Goal: Use online tool/utility: Use online tool/utility

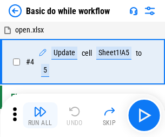
click at [40, 115] on img "button" at bounding box center [40, 111] width 13 height 13
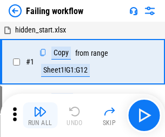
click at [40, 115] on img "button" at bounding box center [40, 111] width 13 height 13
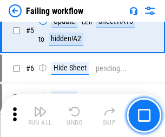
scroll to position [229, 0]
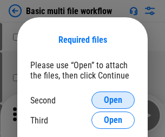
click at [113, 100] on span "Open" at bounding box center [113, 100] width 18 height 9
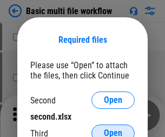
click at [113, 129] on span "Open" at bounding box center [113, 133] width 18 height 9
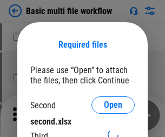
scroll to position [5, 0]
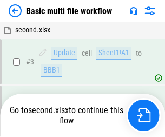
scroll to position [115, 0]
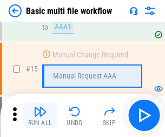
click at [40, 115] on img "button" at bounding box center [40, 111] width 13 height 13
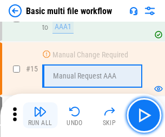
scroll to position [720, 0]
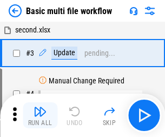
click at [40, 115] on img "button" at bounding box center [40, 111] width 13 height 13
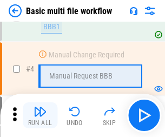
click at [40, 115] on img "button" at bounding box center [40, 111] width 13 height 13
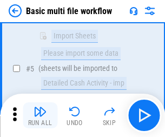
click at [40, 115] on img "button" at bounding box center [40, 111] width 13 height 13
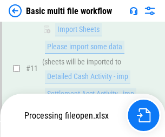
scroll to position [507, 0]
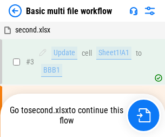
scroll to position [44, 0]
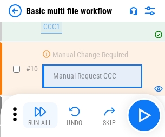
click at [40, 115] on img "button" at bounding box center [40, 111] width 13 height 13
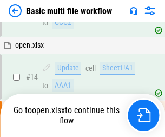
scroll to position [566, 0]
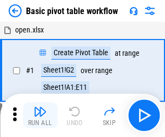
click at [40, 115] on img "button" at bounding box center [40, 111] width 13 height 13
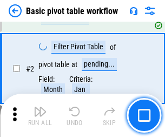
scroll to position [259, 0]
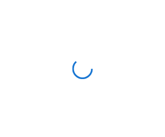
scroll to position [4, 0]
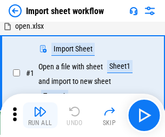
click at [40, 115] on img "button" at bounding box center [40, 111] width 13 height 13
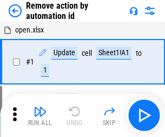
scroll to position [40, 0]
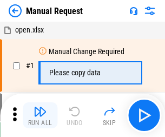
click at [40, 115] on img "button" at bounding box center [40, 111] width 13 height 13
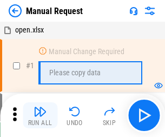
click at [40, 115] on img "button" at bounding box center [40, 111] width 13 height 13
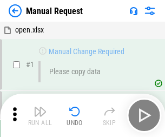
scroll to position [37, 0]
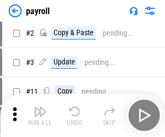
click at [40, 115] on img "button" at bounding box center [40, 111] width 13 height 13
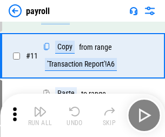
scroll to position [78, 0]
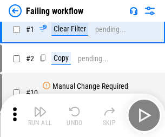
click at [40, 115] on img "button" at bounding box center [40, 111] width 13 height 13
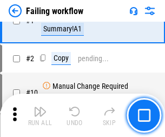
scroll to position [175, 0]
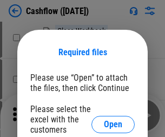
scroll to position [118, 0]
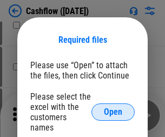
click at [113, 108] on span "Open" at bounding box center [113, 112] width 18 height 9
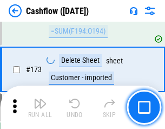
scroll to position [1146, 0]
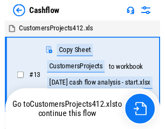
scroll to position [12, 0]
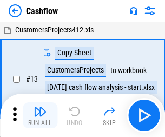
click at [40, 107] on img "button" at bounding box center [40, 111] width 13 height 13
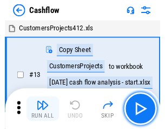
scroll to position [12, 0]
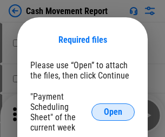
click at [113, 112] on span "Open" at bounding box center [113, 112] width 18 height 9
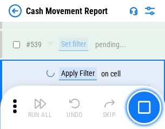
scroll to position [4804, 0]
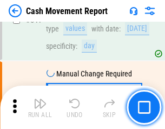
click at [40, 107] on img "button" at bounding box center [40, 103] width 13 height 13
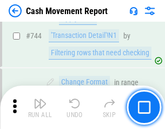
scroll to position [5765, 0]
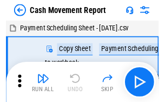
scroll to position [19, 0]
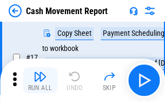
click at [40, 80] on img "button" at bounding box center [40, 76] width 13 height 13
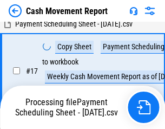
scroll to position [170, 0]
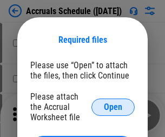
click at [113, 107] on span "Open" at bounding box center [113, 107] width 18 height 9
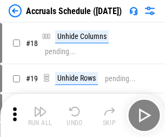
scroll to position [104, 0]
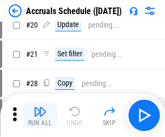
click at [40, 115] on img "button" at bounding box center [40, 111] width 13 height 13
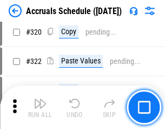
scroll to position [2013, 0]
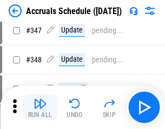
click at [40, 107] on img "button" at bounding box center [40, 103] width 13 height 13
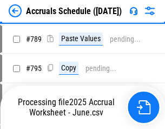
scroll to position [4547, 0]
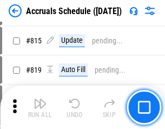
click at [40, 107] on img "button" at bounding box center [40, 103] width 13 height 13
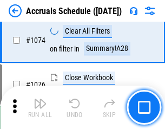
scroll to position [6483, 0]
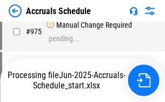
scroll to position [5238, 0]
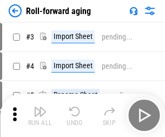
click at [40, 107] on img "button" at bounding box center [40, 111] width 13 height 13
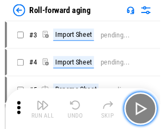
scroll to position [2, 0]
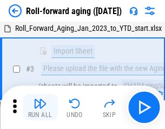
click at [40, 107] on img "button" at bounding box center [40, 103] width 13 height 13
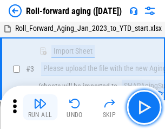
scroll to position [70, 0]
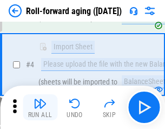
click at [40, 107] on img "button" at bounding box center [40, 103] width 13 height 13
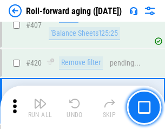
scroll to position [3753, 0]
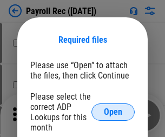
click at [113, 112] on span "Open" at bounding box center [113, 112] width 18 height 9
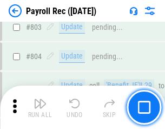
scroll to position [6877, 0]
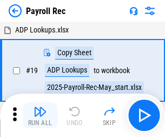
click at [40, 115] on img "button" at bounding box center [40, 111] width 13 height 13
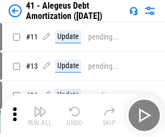
click at [40, 115] on img "button" at bounding box center [40, 111] width 13 height 13
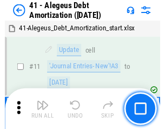
scroll to position [134, 0]
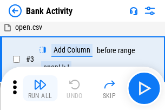
click at [40, 88] on img "button" at bounding box center [40, 84] width 13 height 13
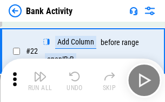
scroll to position [290, 0]
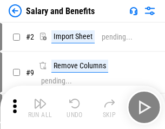
scroll to position [15, 0]
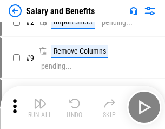
click at [40, 107] on img "button" at bounding box center [40, 103] width 13 height 13
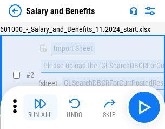
click at [40, 107] on img "button" at bounding box center [40, 103] width 13 height 13
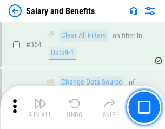
scroll to position [5097, 0]
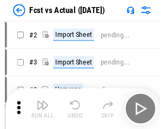
scroll to position [14, 0]
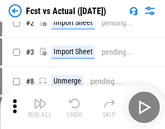
click at [40, 107] on img "button" at bounding box center [40, 103] width 13 height 13
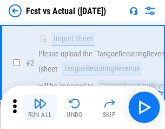
click at [40, 107] on img "button" at bounding box center [40, 103] width 13 height 13
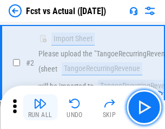
scroll to position [101, 0]
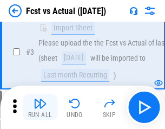
click at [40, 107] on img "button" at bounding box center [40, 103] width 13 height 13
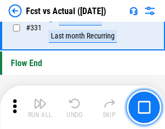
scroll to position [5181, 0]
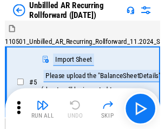
scroll to position [23, 0]
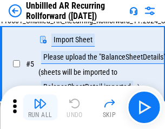
click at [40, 107] on img "button" at bounding box center [40, 103] width 13 height 13
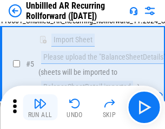
click at [40, 107] on img "button" at bounding box center [40, 103] width 13 height 13
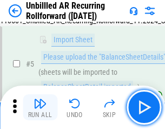
scroll to position [102, 0]
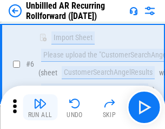
click at [40, 107] on img "button" at bounding box center [40, 103] width 13 height 13
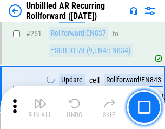
scroll to position [3677, 0]
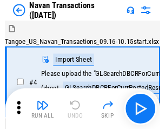
scroll to position [17, 0]
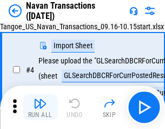
click at [40, 107] on img "button" at bounding box center [40, 103] width 13 height 13
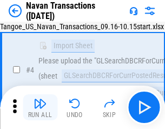
click at [40, 107] on img "button" at bounding box center [40, 103] width 13 height 13
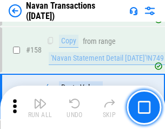
scroll to position [3509, 0]
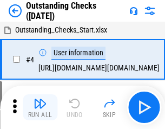
click at [40, 107] on img "button" at bounding box center [40, 103] width 13 height 13
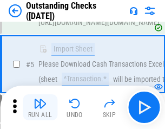
click at [40, 107] on img "button" at bounding box center [40, 103] width 13 height 13
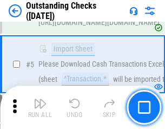
scroll to position [113, 0]
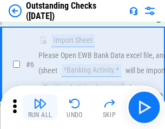
click at [40, 107] on img "button" at bounding box center [40, 103] width 13 height 13
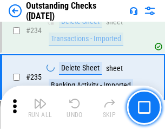
scroll to position [3287, 0]
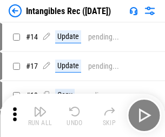
click at [40, 115] on img "button" at bounding box center [40, 111] width 13 height 13
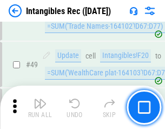
scroll to position [422, 0]
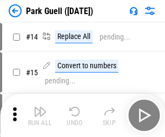
click at [40, 107] on img "button" at bounding box center [40, 111] width 13 height 13
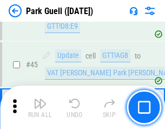
scroll to position [1354, 0]
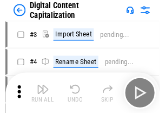
scroll to position [31, 0]
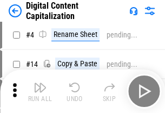
click at [40, 91] on img "button" at bounding box center [40, 87] width 13 height 13
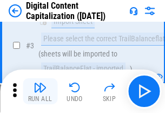
click at [40, 91] on img "button" at bounding box center [40, 87] width 13 height 13
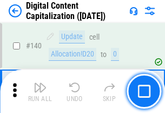
scroll to position [1148, 0]
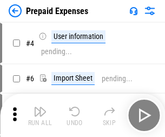
click at [40, 107] on img "button" at bounding box center [40, 111] width 13 height 13
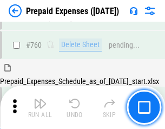
scroll to position [3000, 0]
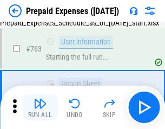
click at [40, 107] on img "button" at bounding box center [40, 103] width 13 height 13
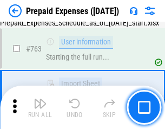
scroll to position [3064, 0]
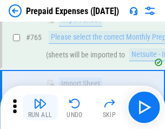
click at [40, 107] on img "button" at bounding box center [40, 103] width 13 height 13
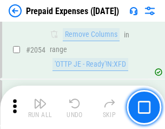
scroll to position [11314, 0]
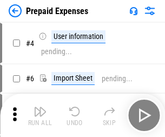
click at [40, 115] on img "button" at bounding box center [40, 111] width 13 height 13
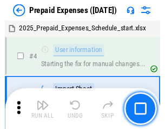
scroll to position [48, 0]
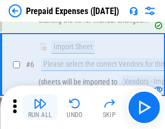
click at [40, 107] on img "button" at bounding box center [40, 103] width 13 height 13
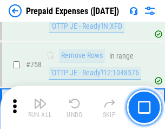
scroll to position [3857, 0]
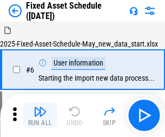
click at [40, 115] on img "button" at bounding box center [40, 111] width 13 height 13
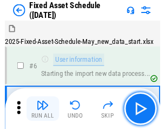
scroll to position [58, 0]
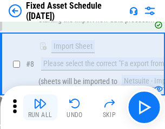
click at [40, 107] on img "button" at bounding box center [40, 103] width 13 height 13
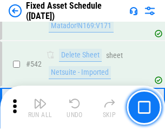
scroll to position [3859, 0]
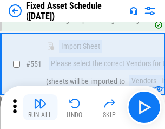
click at [40, 107] on img "button" at bounding box center [40, 103] width 13 height 13
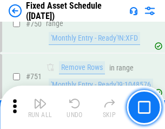
scroll to position [5277, 0]
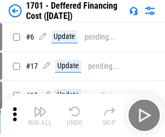
click at [40, 115] on img "button" at bounding box center [40, 111] width 13 height 13
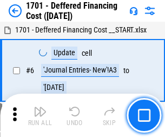
scroll to position [130, 0]
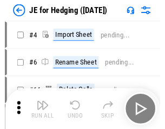
scroll to position [2, 0]
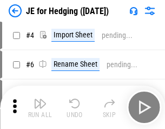
click at [40, 107] on img "button" at bounding box center [40, 103] width 13 height 13
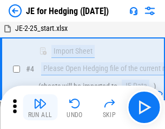
click at [40, 107] on img "button" at bounding box center [40, 103] width 13 height 13
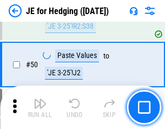
scroll to position [701, 0]
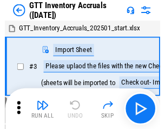
scroll to position [2, 0]
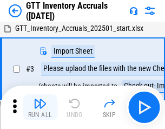
click at [40, 107] on img "button" at bounding box center [40, 103] width 13 height 13
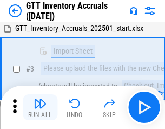
click at [40, 107] on img "button" at bounding box center [40, 103] width 13 height 13
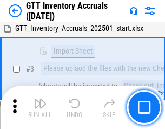
scroll to position [70, 0]
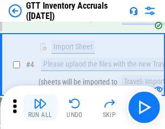
click at [40, 107] on img "button" at bounding box center [40, 103] width 13 height 13
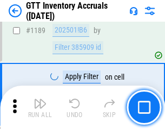
scroll to position [8839, 0]
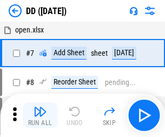
click at [40, 115] on img "button" at bounding box center [40, 111] width 13 height 13
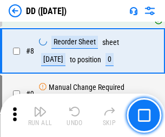
scroll to position [104, 0]
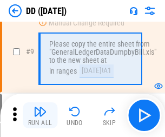
click at [40, 115] on img "button" at bounding box center [40, 111] width 13 height 13
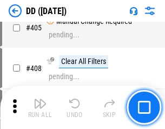
scroll to position [4843, 0]
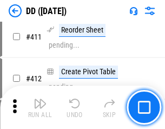
click at [40, 107] on img "button" at bounding box center [40, 103] width 13 height 13
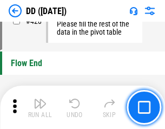
scroll to position [5181, 0]
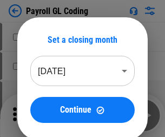
click at [40, 115] on img "button" at bounding box center [40, 111] width 13 height 13
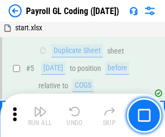
scroll to position [130, 0]
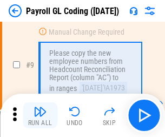
click at [40, 115] on img "button" at bounding box center [40, 111] width 13 height 13
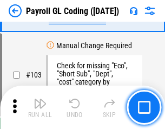
scroll to position [2539, 0]
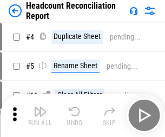
click at [40, 115] on img "button" at bounding box center [40, 111] width 13 height 13
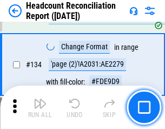
scroll to position [1301, 0]
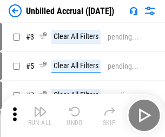
click at [40, 115] on img "button" at bounding box center [40, 111] width 13 height 13
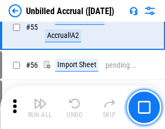
scroll to position [1130, 0]
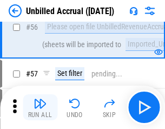
click at [40, 107] on img "button" at bounding box center [40, 103] width 13 height 13
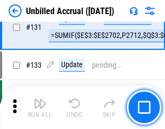
scroll to position [3224, 0]
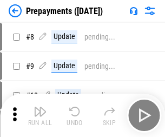
click at [40, 115] on img "button" at bounding box center [40, 111] width 13 height 13
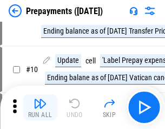
scroll to position [68, 0]
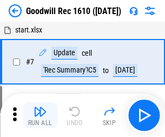
click at [40, 115] on img "button" at bounding box center [40, 111] width 13 height 13
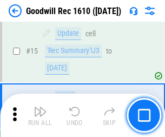
scroll to position [185, 0]
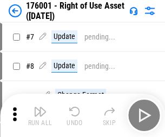
click at [40, 115] on img "button" at bounding box center [40, 111] width 13 height 13
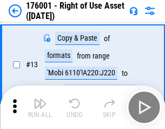
scroll to position [70, 0]
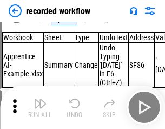
click at [40, 107] on img "button" at bounding box center [40, 103] width 13 height 13
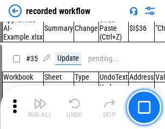
scroll to position [3383, 0]
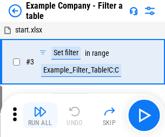
click at [40, 115] on img "button" at bounding box center [40, 111] width 13 height 13
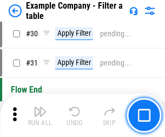
scroll to position [990, 0]
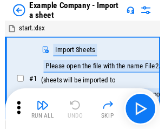
scroll to position [17, 0]
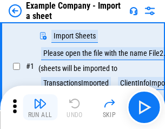
click at [40, 107] on img "button" at bounding box center [40, 103] width 13 height 13
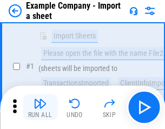
click at [40, 107] on img "button" at bounding box center [40, 103] width 13 height 13
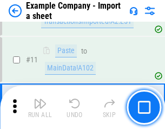
scroll to position [239, 0]
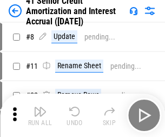
click at [40, 107] on img "button" at bounding box center [40, 111] width 13 height 13
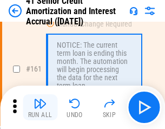
click at [40, 107] on img "button" at bounding box center [40, 103] width 13 height 13
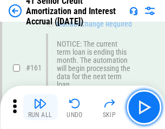
scroll to position [1158, 0]
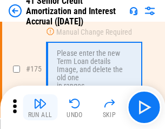
click at [40, 107] on img "button" at bounding box center [40, 103] width 13 height 13
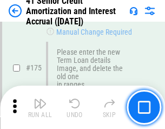
scroll to position [1268, 0]
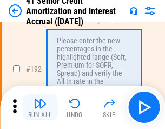
click at [40, 107] on img "button" at bounding box center [40, 103] width 13 height 13
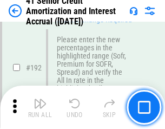
scroll to position [1381, 0]
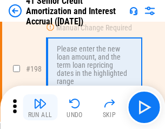
click at [40, 107] on img "button" at bounding box center [40, 103] width 13 height 13
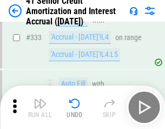
scroll to position [2765, 0]
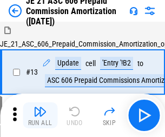
click at [40, 107] on img "button" at bounding box center [40, 111] width 13 height 13
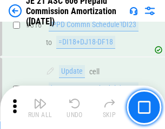
scroll to position [2021, 0]
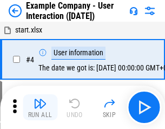
click at [40, 107] on img "button" at bounding box center [40, 103] width 13 height 13
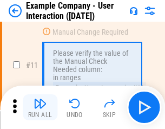
click at [40, 107] on img "button" at bounding box center [40, 103] width 13 height 13
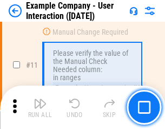
scroll to position [234, 0]
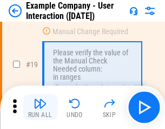
click at [40, 107] on img "button" at bounding box center [40, 103] width 13 height 13
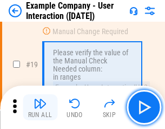
click at [40, 107] on img "button" at bounding box center [40, 103] width 13 height 13
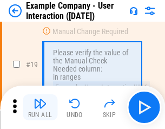
click at [40, 107] on img "button" at bounding box center [40, 103] width 13 height 13
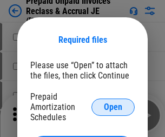
click at [113, 107] on span "Open" at bounding box center [113, 107] width 18 height 9
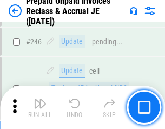
scroll to position [1461, 0]
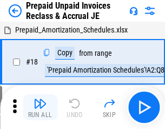
click at [40, 107] on img "button" at bounding box center [40, 103] width 13 height 13
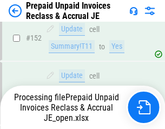
scroll to position [1406, 0]
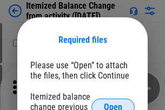
click at [113, 103] on span "Open" at bounding box center [113, 107] width 18 height 9
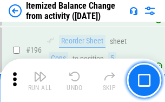
scroll to position [2083, 0]
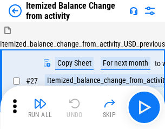
scroll to position [17, 0]
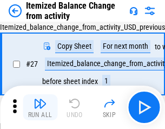
click at [40, 107] on img "button" at bounding box center [40, 103] width 13 height 13
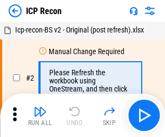
scroll to position [5, 0]
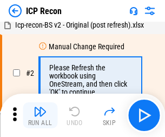
click at [40, 115] on img "button" at bounding box center [40, 111] width 13 height 13
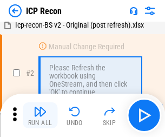
click at [40, 115] on img "button" at bounding box center [40, 111] width 13 height 13
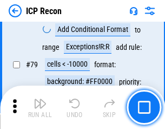
scroll to position [1061, 0]
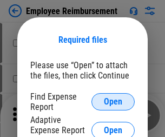
click at [113, 102] on span "Open" at bounding box center [113, 101] width 18 height 9
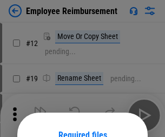
scroll to position [95, 0]
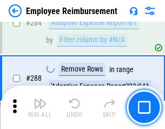
scroll to position [2942, 0]
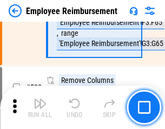
click at [40, 107] on img "button" at bounding box center [40, 103] width 13 height 13
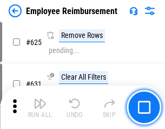
scroll to position [6481, 0]
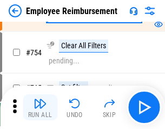
click at [40, 107] on img "button" at bounding box center [40, 103] width 13 height 13
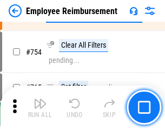
click at [40, 107] on img "button" at bounding box center [40, 103] width 13 height 13
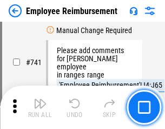
scroll to position [7594, 0]
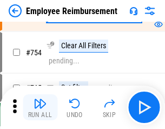
click at [40, 107] on img "button" at bounding box center [40, 103] width 13 height 13
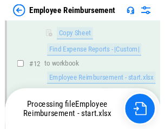
scroll to position [220, 0]
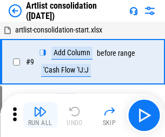
click at [40, 115] on img "button" at bounding box center [40, 111] width 13 height 13
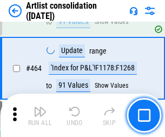
scroll to position [4739, 0]
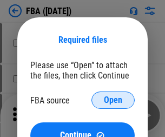
click at [113, 100] on span "Open" at bounding box center [113, 100] width 18 height 9
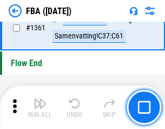
scroll to position [11624, 0]
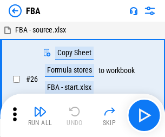
scroll to position [11, 0]
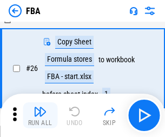
click at [40, 115] on img "button" at bounding box center [40, 111] width 13 height 13
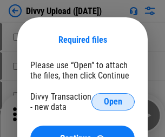
click at [113, 102] on span "Open" at bounding box center [113, 101] width 18 height 9
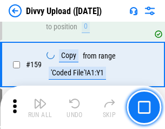
scroll to position [1121, 0]
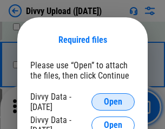
click at [113, 102] on span "Open" at bounding box center [113, 101] width 18 height 9
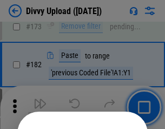
scroll to position [1215, 0]
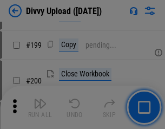
scroll to position [1574, 0]
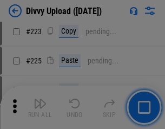
scroll to position [2160, 0]
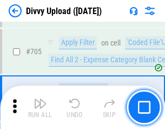
scroll to position [7404, 0]
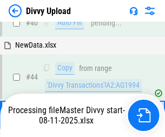
scroll to position [119, 0]
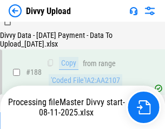
scroll to position [1274, 0]
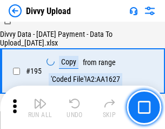
scroll to position [1513, 0]
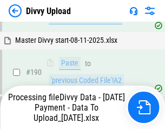
scroll to position [1450, 0]
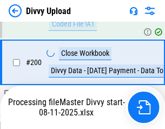
scroll to position [1751, 0]
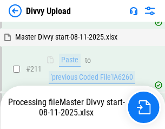
scroll to position [2092, 0]
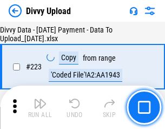
scroll to position [2467, 0]
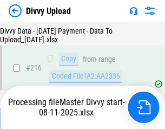
scroll to position [2237, 0]
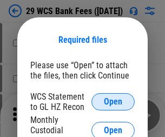
click at [113, 102] on span "Open" at bounding box center [113, 101] width 18 height 9
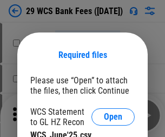
scroll to position [15, 0]
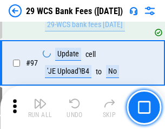
scroll to position [1055, 0]
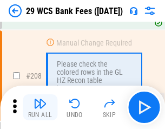
click at [40, 107] on img "button" at bounding box center [40, 103] width 13 height 13
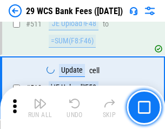
scroll to position [5446, 0]
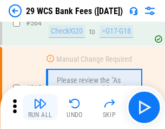
click at [40, 107] on img "button" at bounding box center [40, 103] width 13 height 13
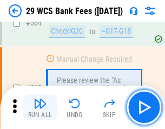
scroll to position [5854, 0]
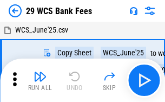
scroll to position [19, 0]
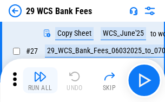
click at [40, 80] on img "button" at bounding box center [40, 76] width 13 height 13
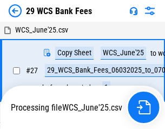
scroll to position [6, 0]
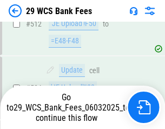
scroll to position [5779, 0]
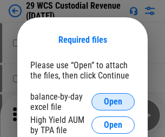
click at [113, 102] on span "Open" at bounding box center [113, 101] width 18 height 9
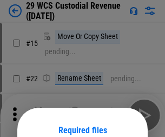
scroll to position [90, 0]
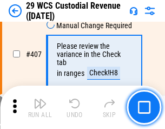
scroll to position [5013, 0]
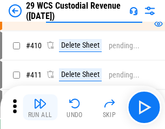
click at [40, 107] on img "button" at bounding box center [40, 103] width 13 height 13
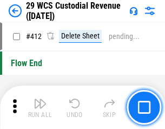
scroll to position [5169, 0]
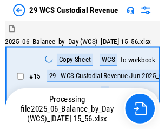
scroll to position [26, 0]
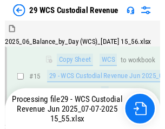
scroll to position [245, 0]
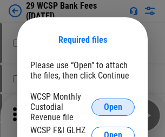
click at [113, 107] on span "Open" at bounding box center [113, 107] width 18 height 9
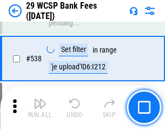
scroll to position [4159, 0]
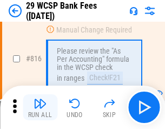
click at [40, 107] on img "button" at bounding box center [40, 103] width 13 height 13
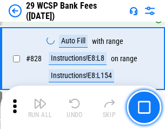
scroll to position [6868, 0]
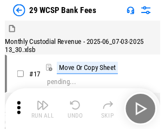
scroll to position [26, 0]
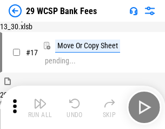
click at [40, 107] on img "button" at bounding box center [40, 103] width 13 height 13
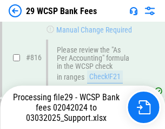
scroll to position [6600, 0]
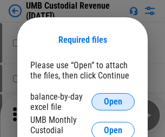
click at [113, 102] on span "Open" at bounding box center [113, 101] width 18 height 9
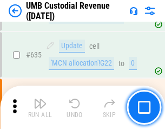
scroll to position [5664, 0]
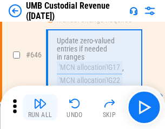
click at [40, 107] on img "button" at bounding box center [40, 103] width 13 height 13
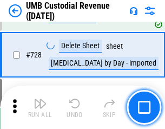
scroll to position [6677, 0]
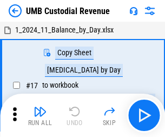
scroll to position [8, 0]
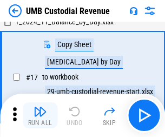
click at [40, 115] on img "button" at bounding box center [40, 111] width 13 height 13
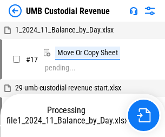
scroll to position [8, 0]
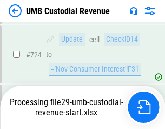
scroll to position [6606, 0]
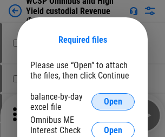
click at [113, 102] on span "Open" at bounding box center [113, 101] width 18 height 9
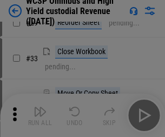
scroll to position [247, 0]
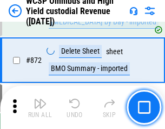
scroll to position [9161, 0]
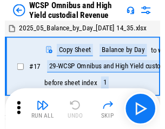
scroll to position [6, 0]
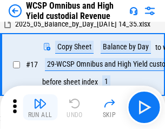
click at [40, 107] on img "button" at bounding box center [40, 103] width 13 height 13
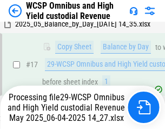
scroll to position [170, 0]
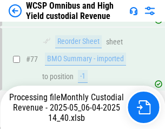
scroll to position [1055, 0]
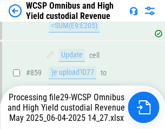
scroll to position [9043, 0]
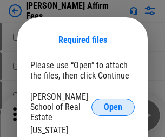
click at [113, 103] on span "Open" at bounding box center [113, 107] width 18 height 9
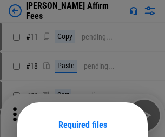
scroll to position [85, 0]
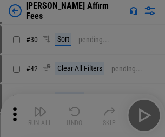
scroll to position [220, 0]
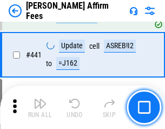
scroll to position [2490, 0]
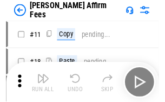
scroll to position [11, 0]
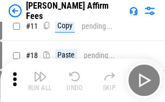
click at [40, 80] on img "button" at bounding box center [40, 76] width 13 height 13
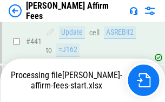
scroll to position [2839, 0]
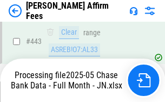
scroll to position [2839, 0]
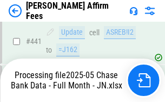
scroll to position [2839, 0]
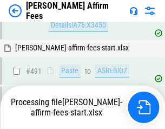
scroll to position [2943, 0]
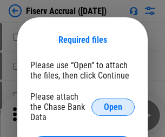
click at [113, 103] on span "Open" at bounding box center [113, 107] width 18 height 9
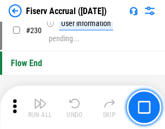
scroll to position [3430, 0]
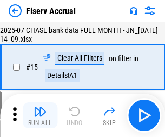
click at [40, 115] on img "button" at bounding box center [40, 111] width 13 height 13
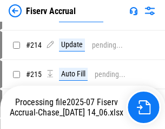
scroll to position [3285, 0]
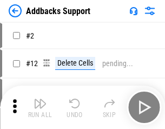
click at [40, 107] on img "button" at bounding box center [40, 103] width 13 height 13
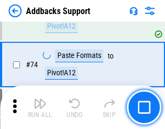
scroll to position [788, 0]
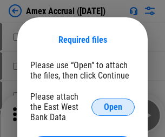
click at [113, 107] on span "Open" at bounding box center [113, 107] width 18 height 9
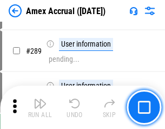
scroll to position [2964, 0]
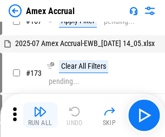
click at [40, 115] on img "button" at bounding box center [40, 111] width 13 height 13
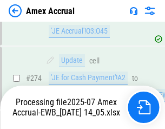
scroll to position [3226, 0]
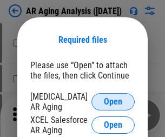
click at [113, 100] on span "Open" at bounding box center [113, 101] width 18 height 9
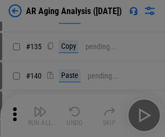
scroll to position [326, 0]
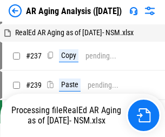
scroll to position [11, 0]
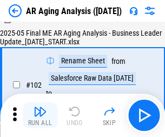
click at [40, 115] on img "button" at bounding box center [40, 111] width 13 height 13
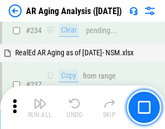
scroll to position [1678, 0]
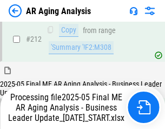
scroll to position [1665, 0]
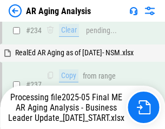
scroll to position [1710, 0]
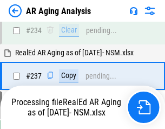
scroll to position [1710, 0]
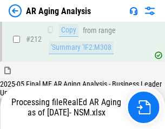
scroll to position [1619, 0]
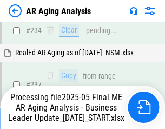
scroll to position [1665, 0]
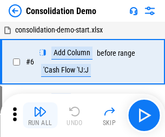
click at [40, 115] on img "button" at bounding box center [40, 111] width 13 height 13
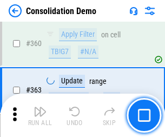
scroll to position [3628, 0]
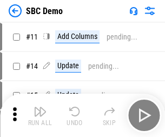
click at [40, 115] on img "button" at bounding box center [40, 111] width 13 height 13
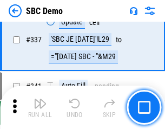
scroll to position [2847, 0]
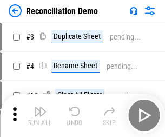
click at [40, 115] on img "button" at bounding box center [40, 111] width 13 height 13
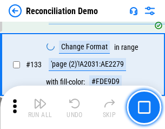
scroll to position [1285, 0]
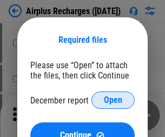
click at [113, 100] on span "Open" at bounding box center [113, 100] width 18 height 9
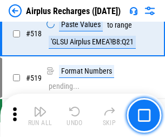
scroll to position [4658, 0]
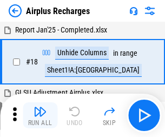
click at [40, 115] on img "button" at bounding box center [40, 111] width 13 height 13
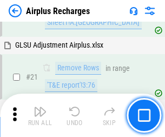
scroll to position [110, 0]
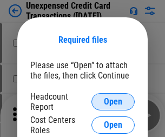
click at [113, 102] on span "Open" at bounding box center [113, 101] width 18 height 9
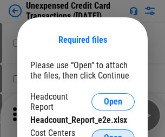
click at [113, 134] on span "Open" at bounding box center [113, 138] width 18 height 9
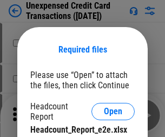
scroll to position [10, 0]
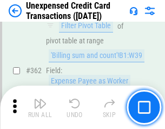
scroll to position [2784, 0]
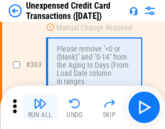
click at [40, 107] on img "button" at bounding box center [40, 103] width 13 height 13
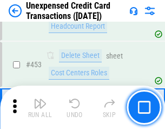
scroll to position [3692, 0]
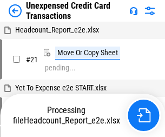
scroll to position [17, 0]
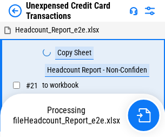
scroll to position [17, 0]
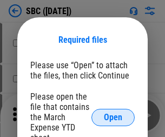
click at [113, 117] on span "Open" at bounding box center [113, 117] width 18 height 9
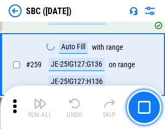
scroll to position [2115, 0]
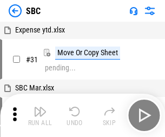
scroll to position [11, 0]
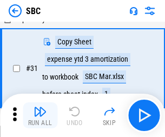
click at [40, 115] on img "button" at bounding box center [40, 111] width 13 height 13
